Goal: Obtain resource: Download file/media

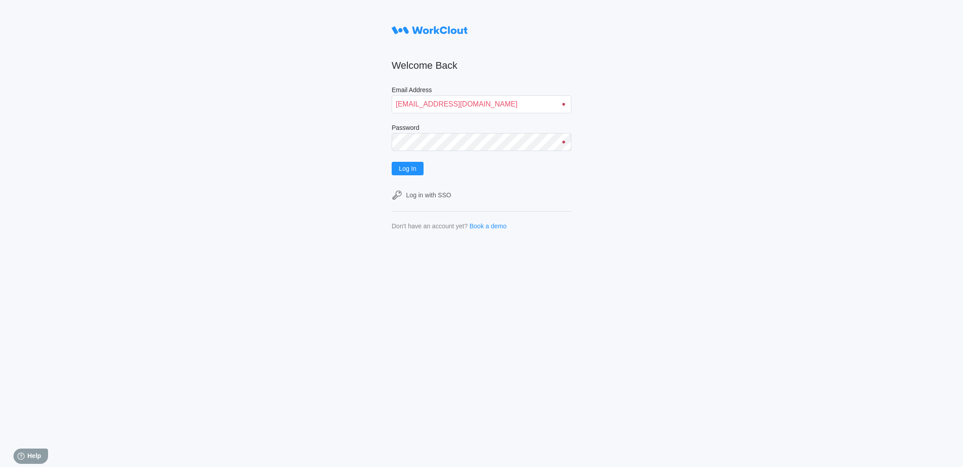
type input "[EMAIL_ADDRESS][DOMAIN_NAME]"
click at [392, 162] on button "Log In" at bounding box center [408, 168] width 32 height 13
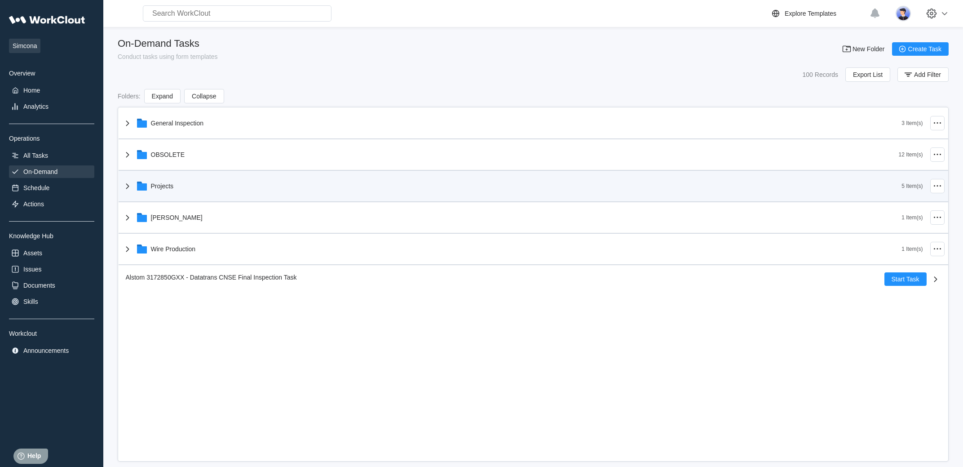
click at [163, 180] on div "Projects" at bounding box center [512, 185] width 780 height 23
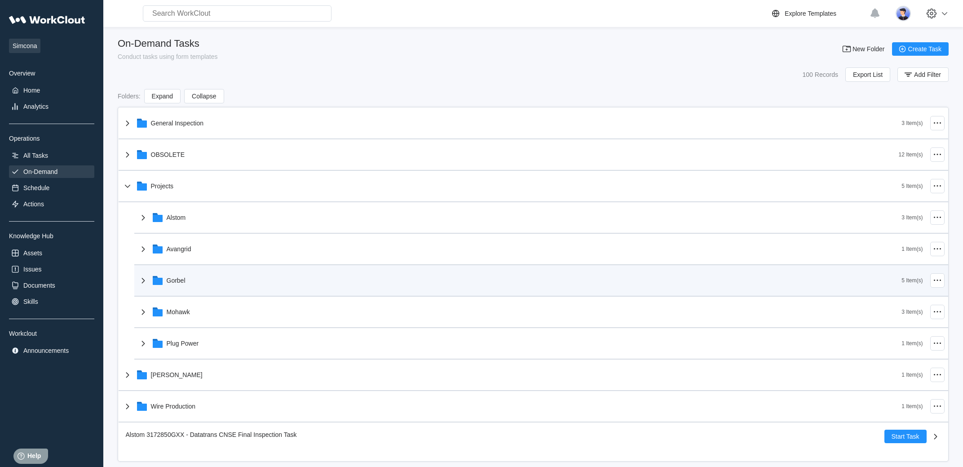
click at [189, 281] on div "Gorbel" at bounding box center [520, 280] width 764 height 23
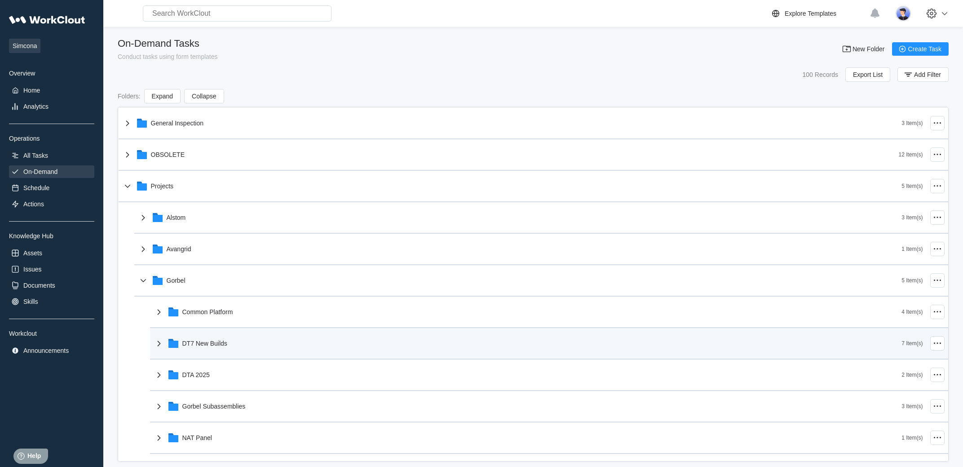
click at [207, 347] on div "DT7 New Builds" at bounding box center [204, 343] width 45 height 7
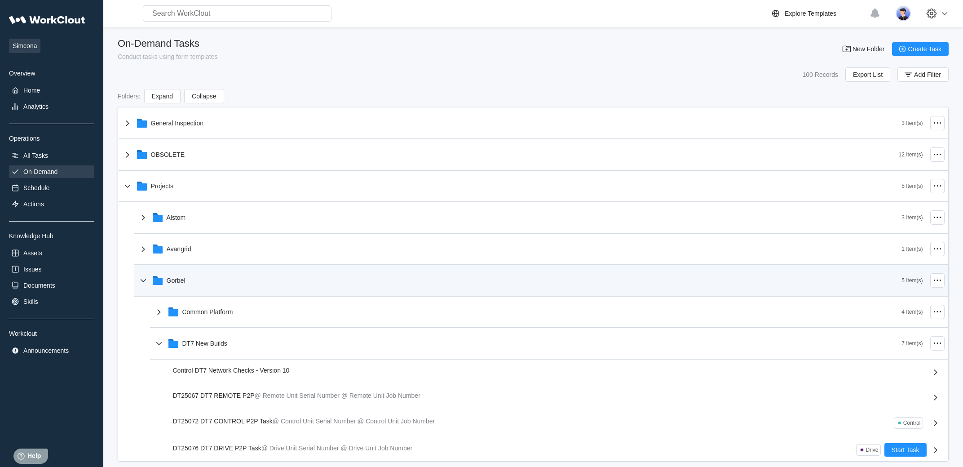
click at [144, 283] on icon at bounding box center [143, 280] width 11 height 11
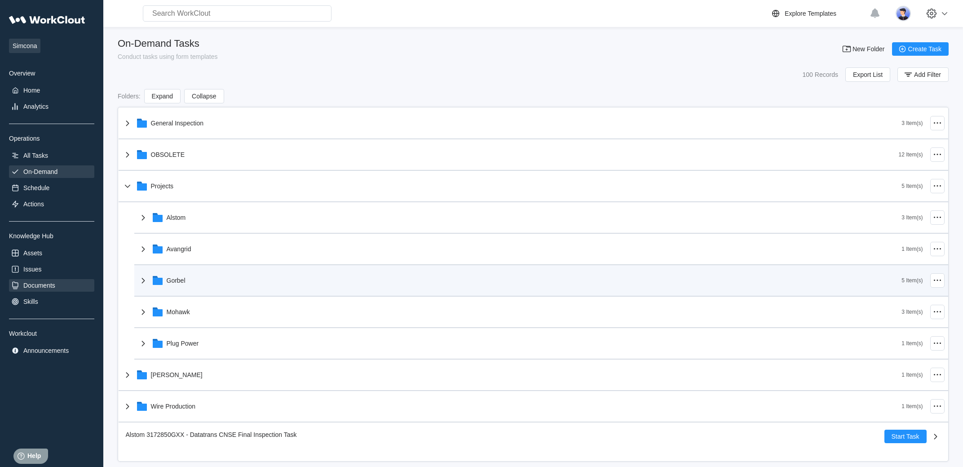
click at [79, 291] on div "Documents" at bounding box center [51, 285] width 85 height 13
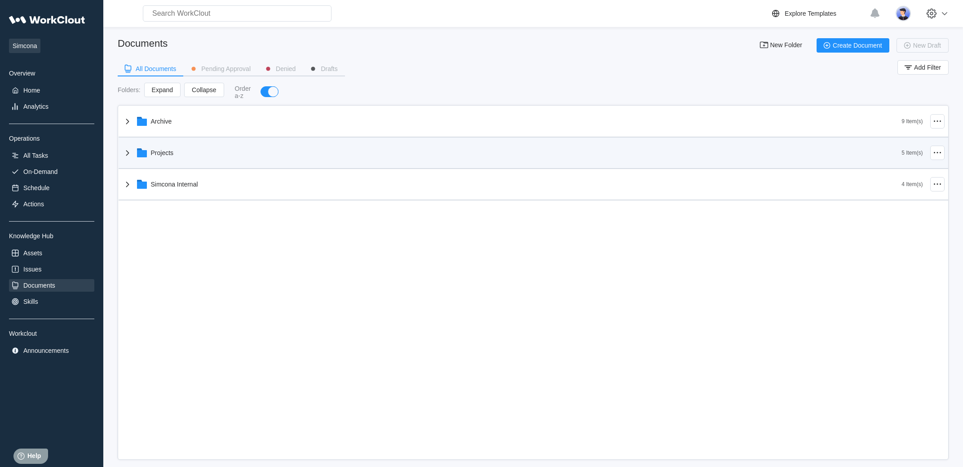
click at [217, 163] on div "Projects" at bounding box center [512, 152] width 780 height 23
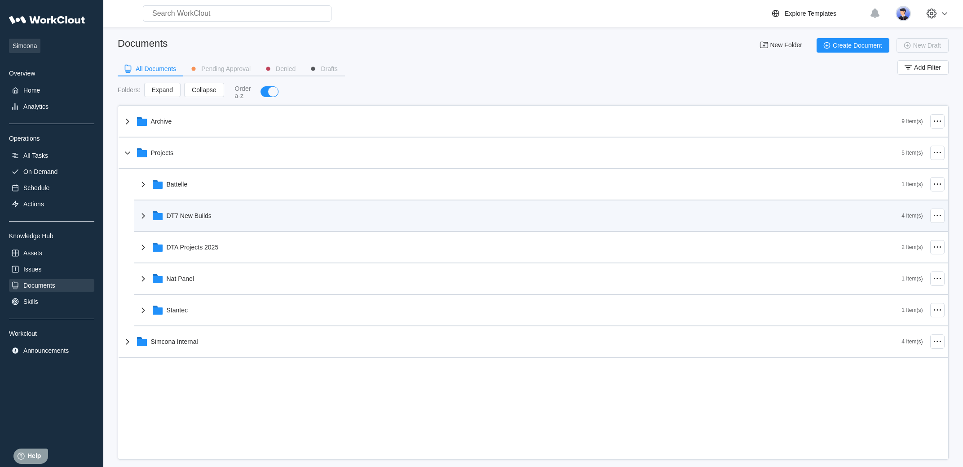
click at [210, 216] on div "DT7 New Builds" at bounding box center [189, 215] width 45 height 7
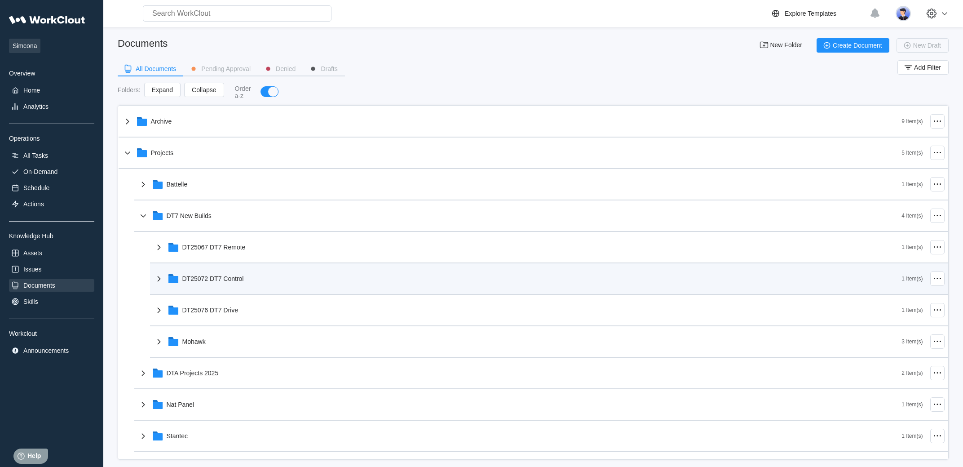
click at [244, 276] on div "DT25072 DT7 Control" at bounding box center [213, 278] width 62 height 7
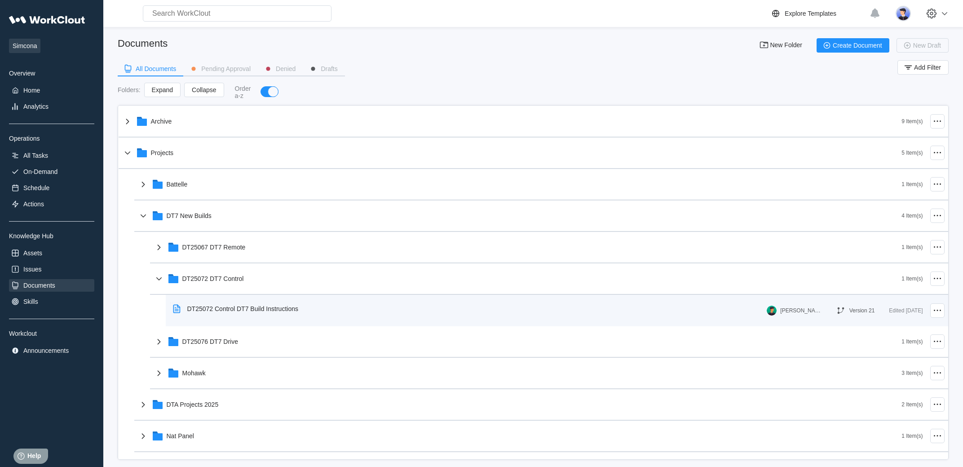
click at [247, 309] on div "DT25072 Control DT7 Build Instructions" at bounding box center [242, 308] width 111 height 7
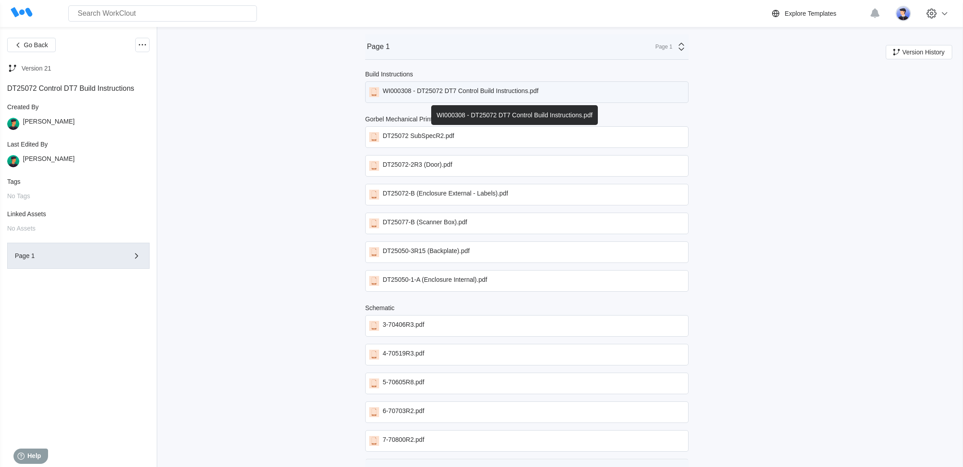
click at [485, 97] on div "WI000308 - DT25072 DT7 Control Build Instructions.pdf" at bounding box center [461, 92] width 156 height 10
click at [415, 96] on div "WI000308 - DT25072 DT7 Control Build Instructions.pdf" at bounding box center [461, 92] width 156 height 10
